Goal: Transaction & Acquisition: Purchase product/service

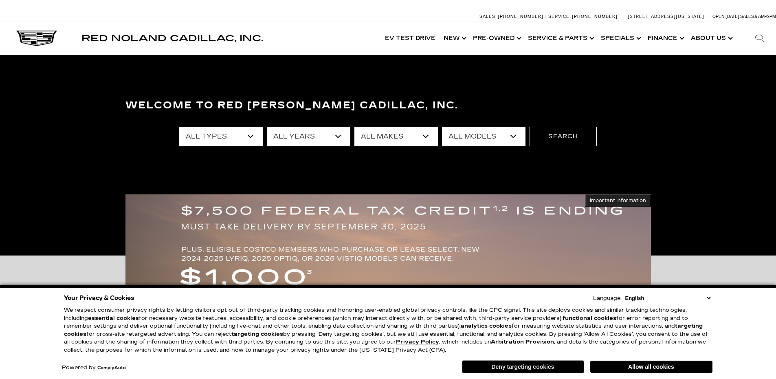
click at [515, 366] on button "Deny targeting cookies" at bounding box center [523, 366] width 122 height 13
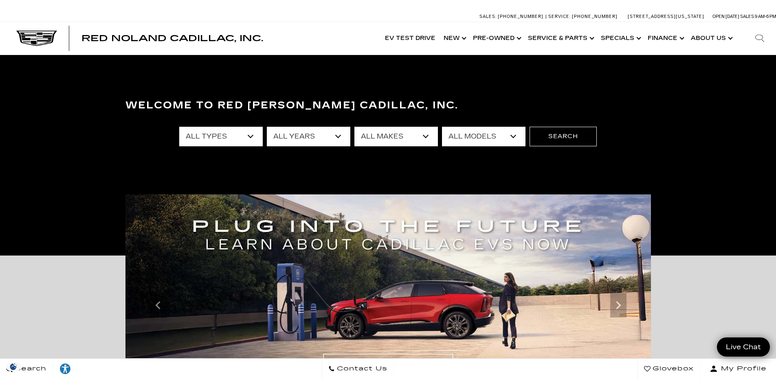
click at [242, 135] on select "All Types New Used Certified Used Demo" at bounding box center [221, 137] width 84 height 20
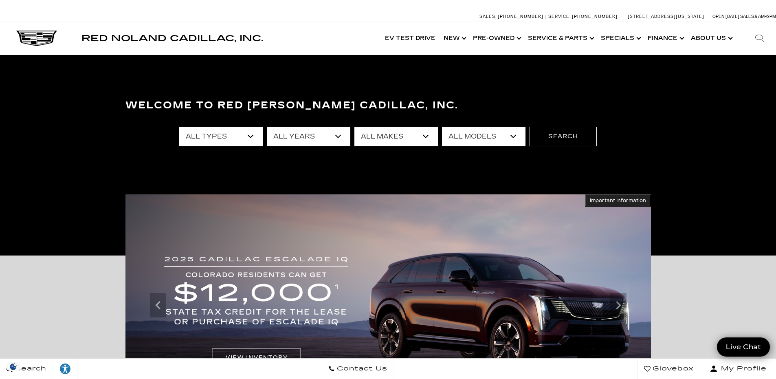
select select "New"
click at [179, 127] on select "All Types New Used Certified Used Demo" at bounding box center [221, 137] width 84 height 20
click at [310, 139] on select "All Years 2026 2025 2024" at bounding box center [309, 137] width 84 height 20
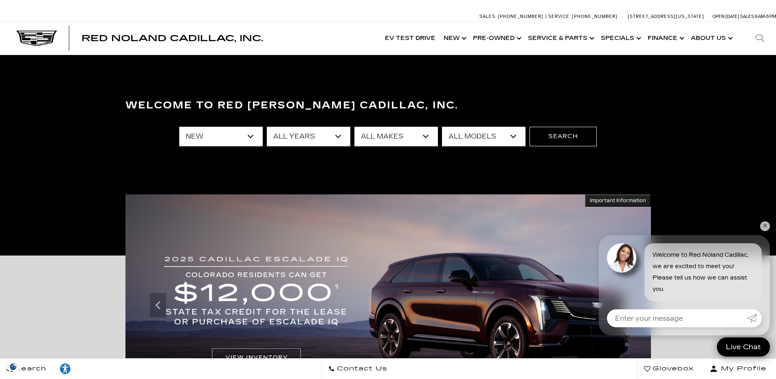
click at [381, 135] on select "All Makes Cadillac" at bounding box center [396, 137] width 84 height 20
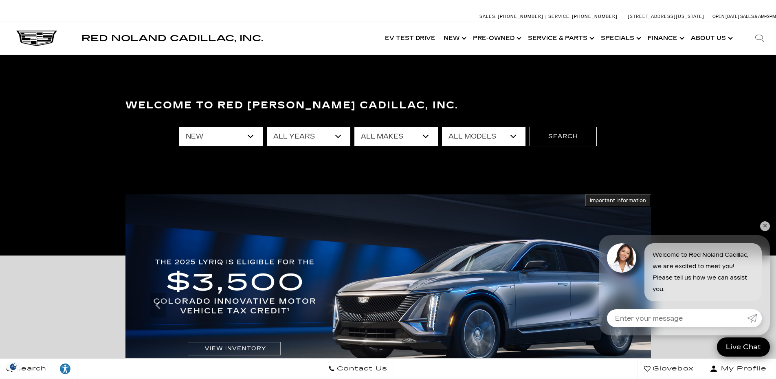
click at [477, 134] on select "All Models CT4 Escalade Escalade ESV ESCALADE IQ ESCALADE IQL LYRIQ OPTIQ VISTI…" at bounding box center [484, 137] width 84 height 20
select select "Escalade"
click at [442, 127] on select "All Models CT4 Escalade Escalade ESV ESCALADE IQ ESCALADE IQL LYRIQ OPTIQ VISTI…" at bounding box center [484, 137] width 84 height 20
click at [556, 132] on button "Search" at bounding box center [563, 137] width 67 height 20
